Goal: Use online tool/utility

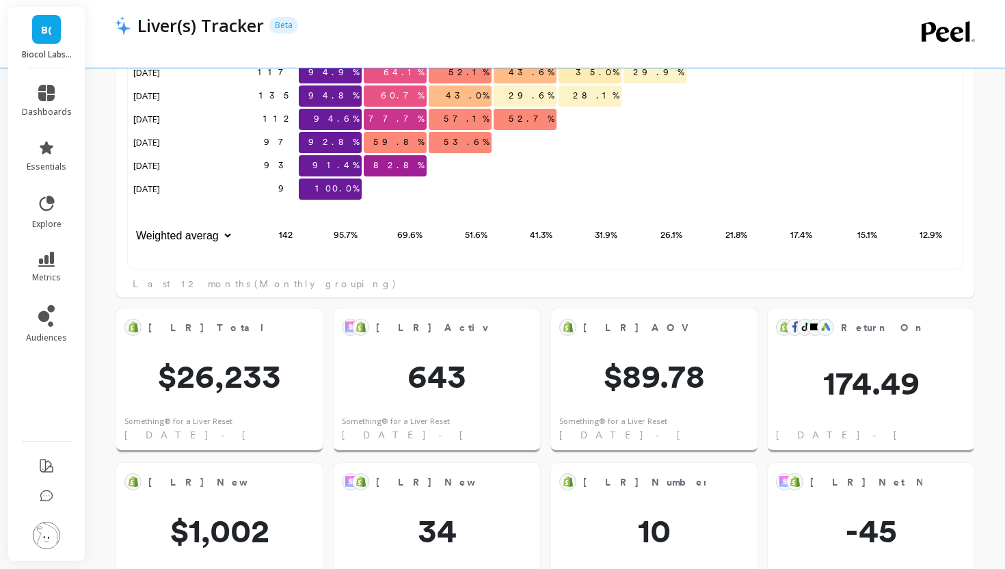
scroll to position [1553, 0]
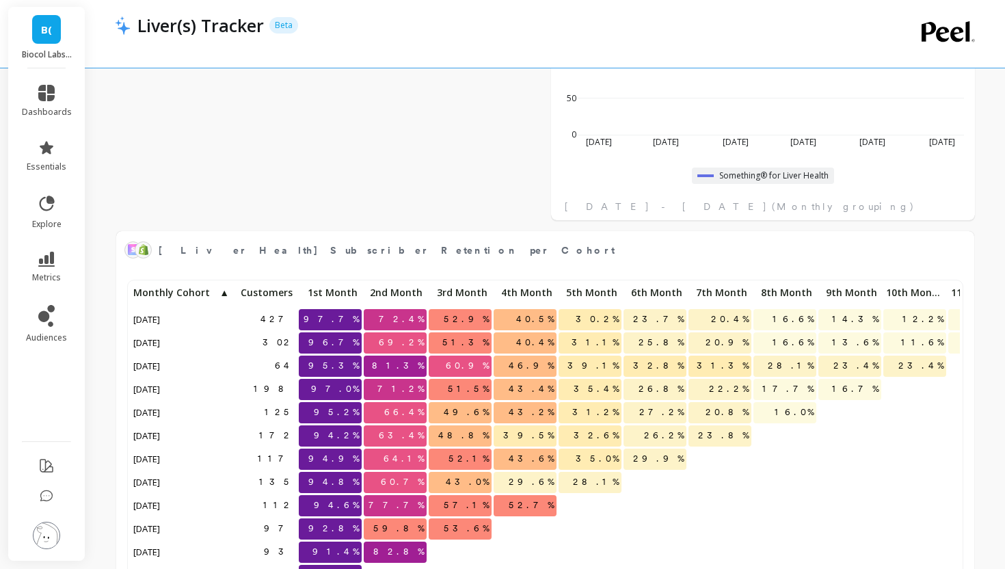
scroll to position [1270, 0]
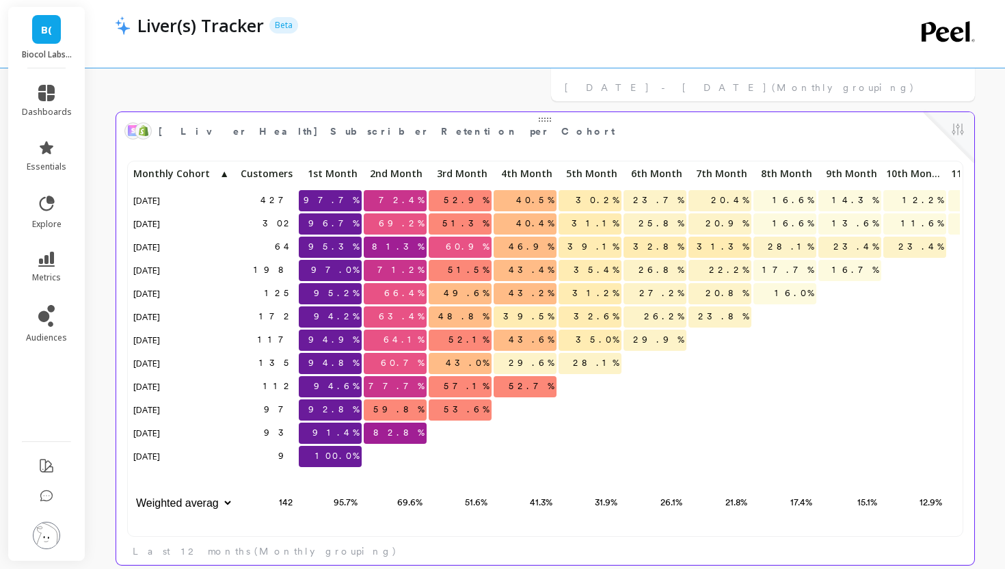
scroll to position [1277, 0]
